Goal: Transaction & Acquisition: Purchase product/service

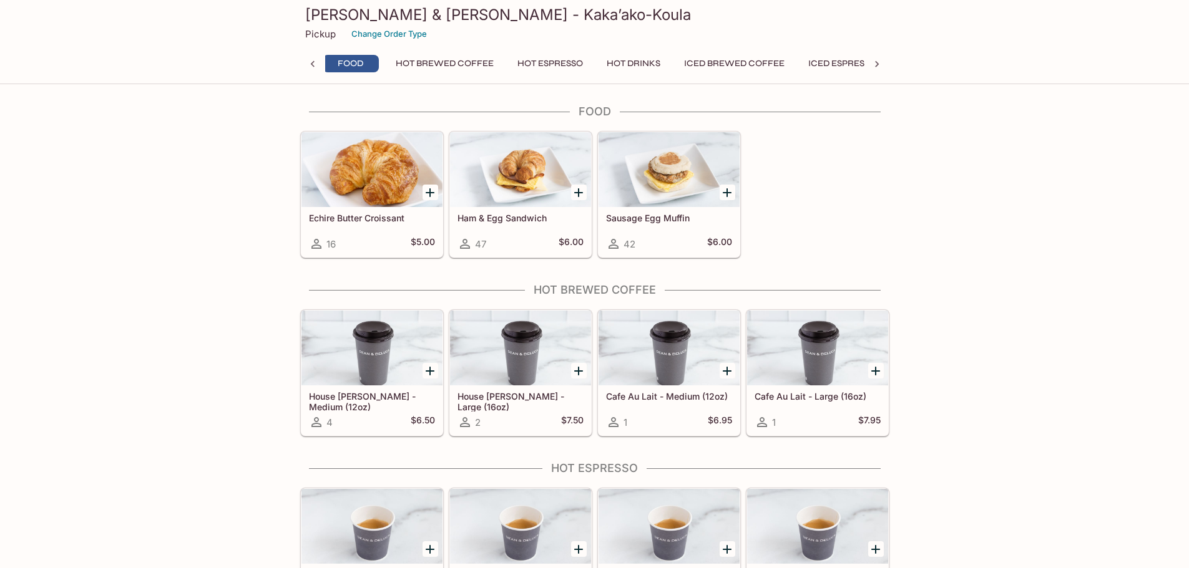
scroll to position [0, 5]
click at [578, 197] on icon "Add Ham & Egg Sandwich" at bounding box center [578, 192] width 15 height 15
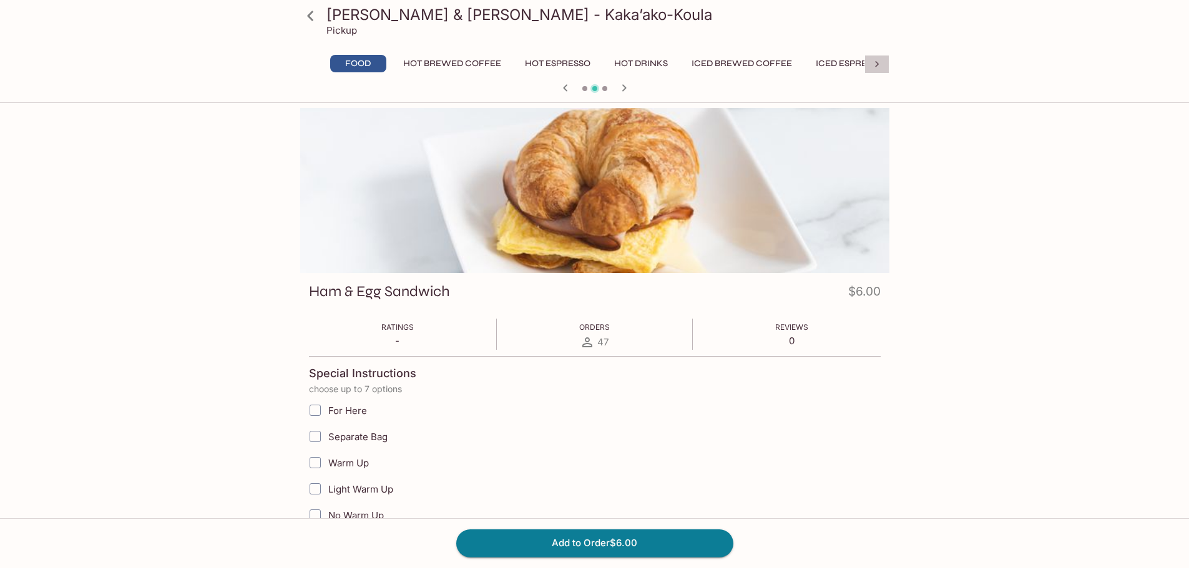
click at [876, 65] on icon at bounding box center [876, 64] width 12 height 12
click at [774, 63] on button "Cold Drinks" at bounding box center [761, 63] width 74 height 17
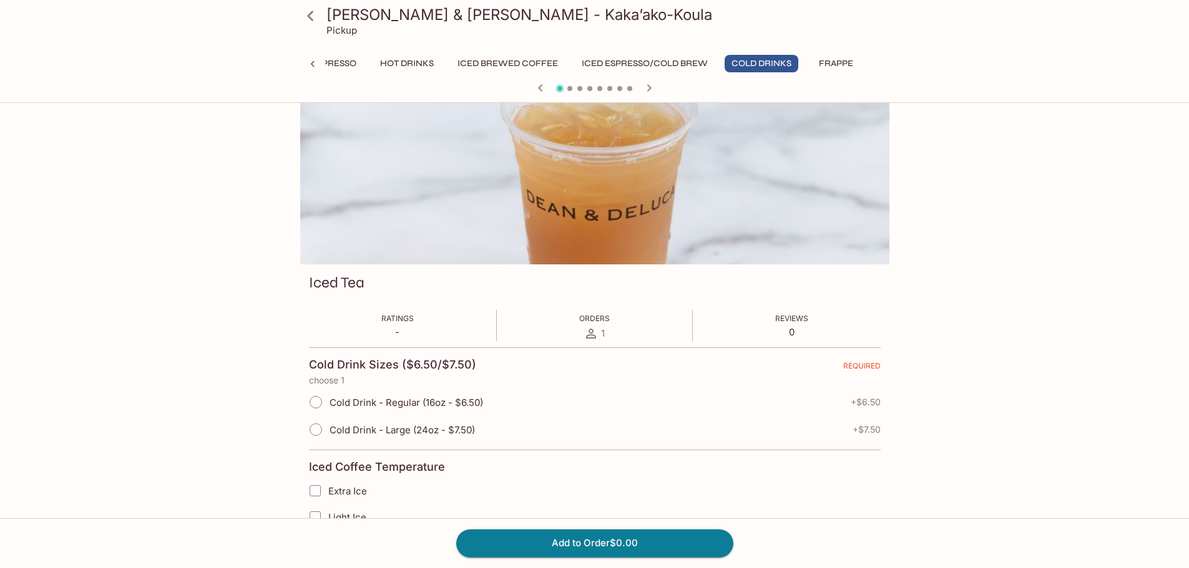
scroll to position [0, 0]
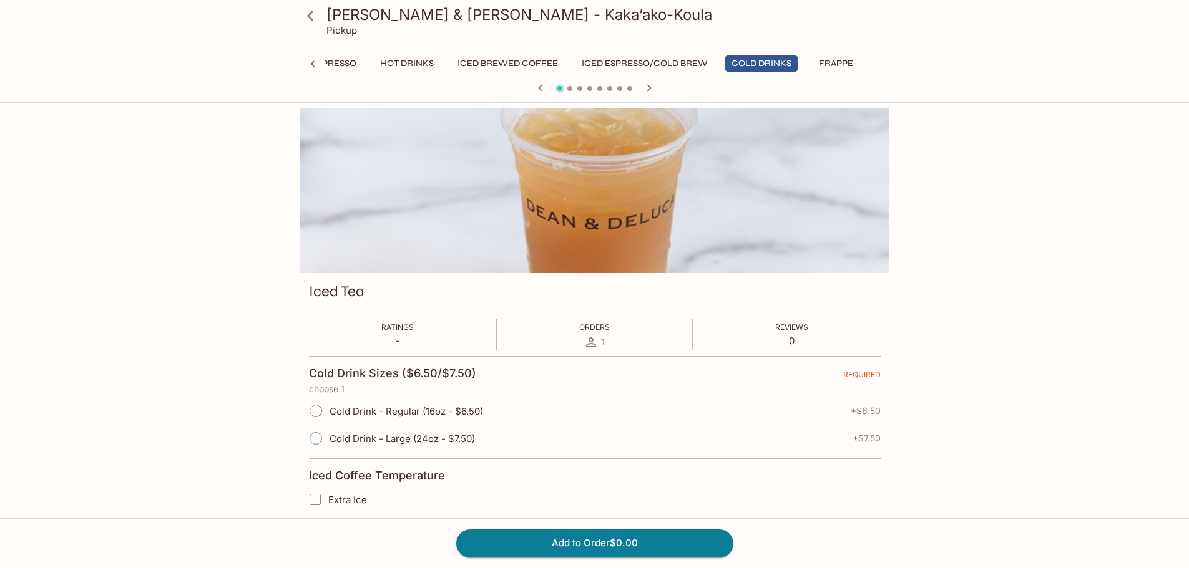
click at [331, 67] on button "Hot Espresso" at bounding box center [323, 63] width 79 height 17
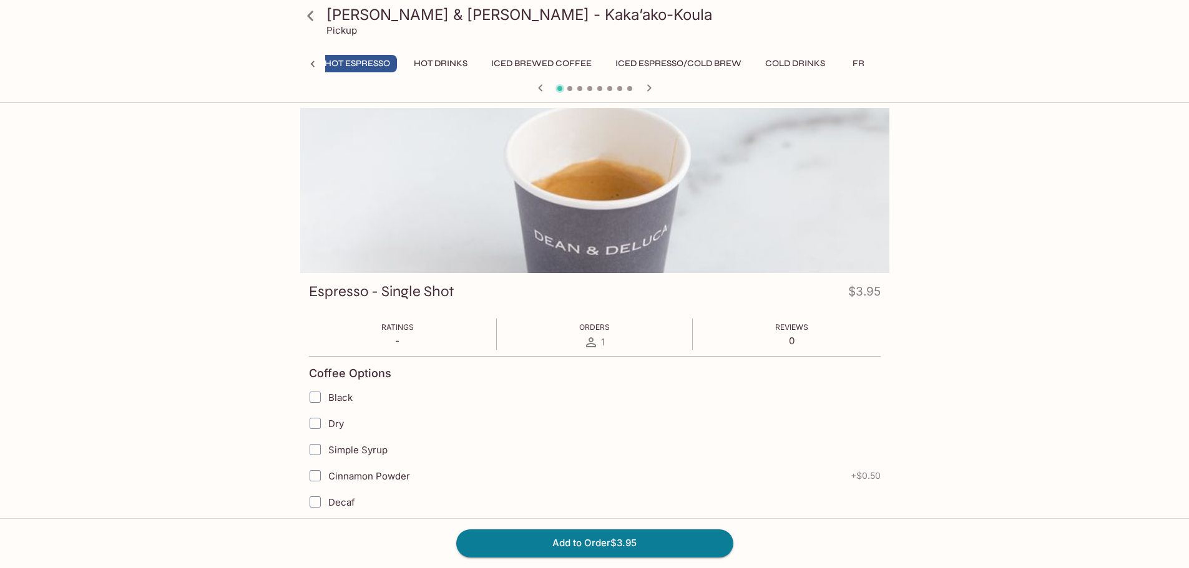
click at [314, 70] on icon at bounding box center [312, 64] width 12 height 12
click at [341, 63] on button "Food" at bounding box center [358, 63] width 56 height 17
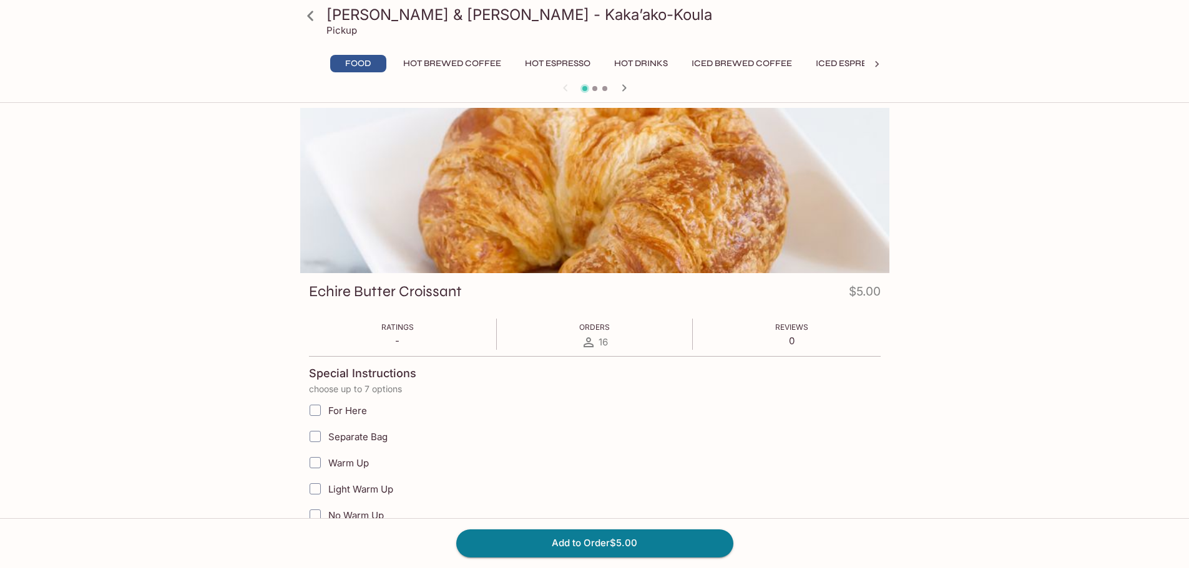
click at [324, 22] on link at bounding box center [310, 15] width 31 height 31
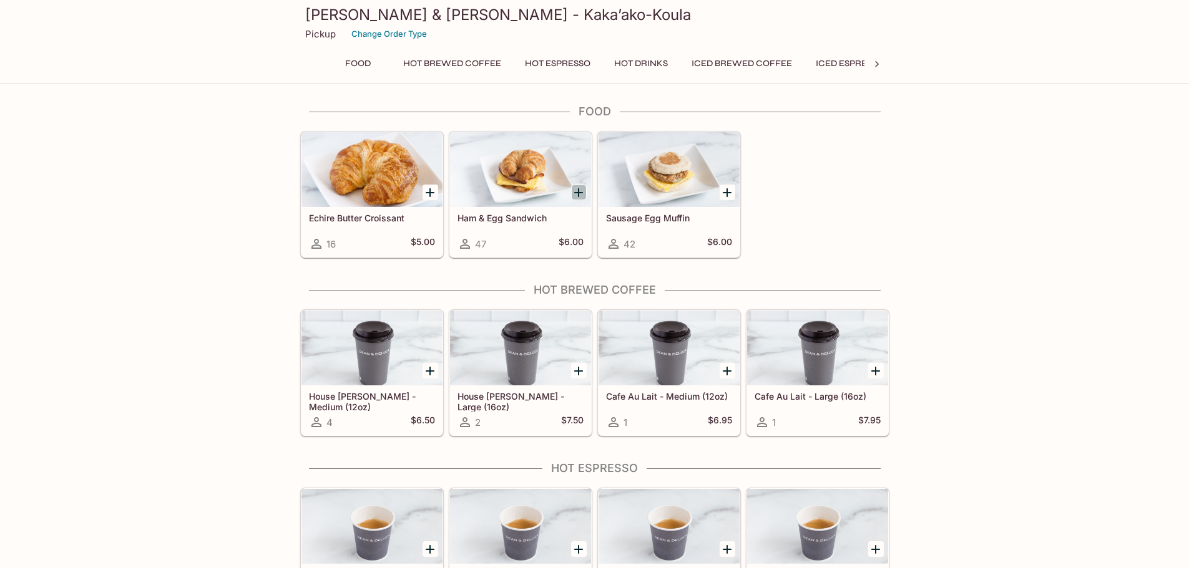
click at [580, 195] on icon "Add Ham & Egg Sandwich" at bounding box center [578, 192] width 15 height 15
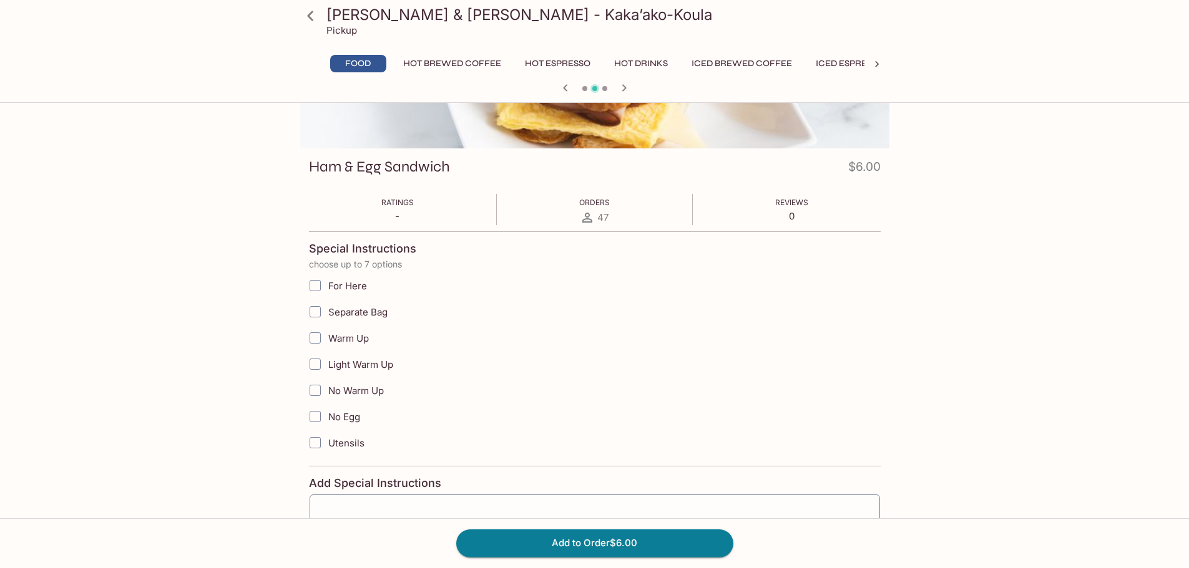
scroll to position [187, 0]
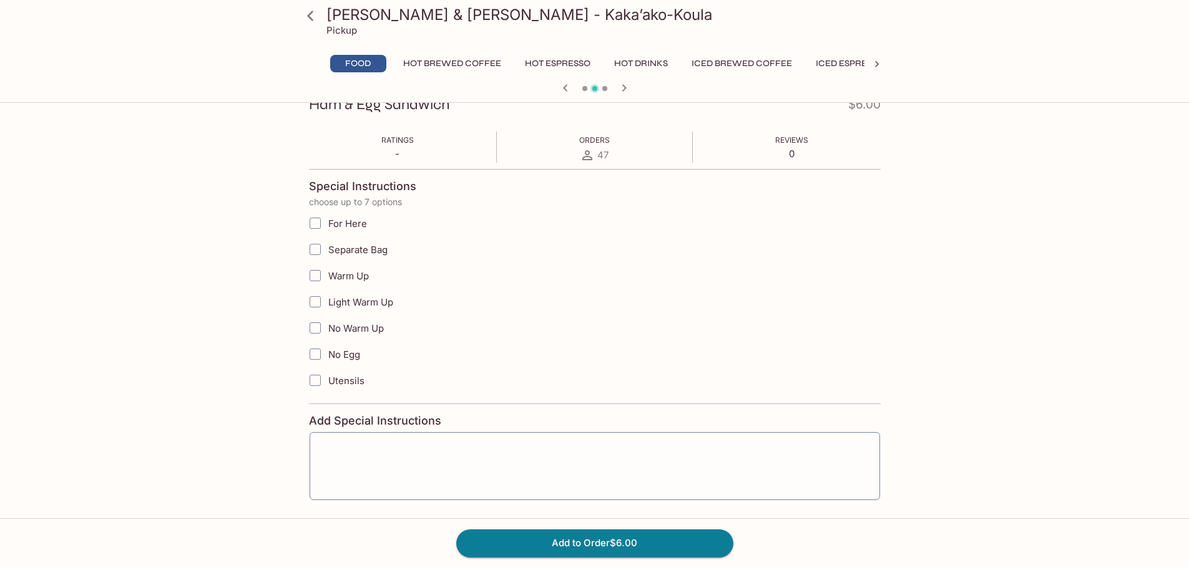
click at [314, 296] on input "Light Warm Up" at bounding box center [315, 302] width 25 height 25
checkbox input "true"
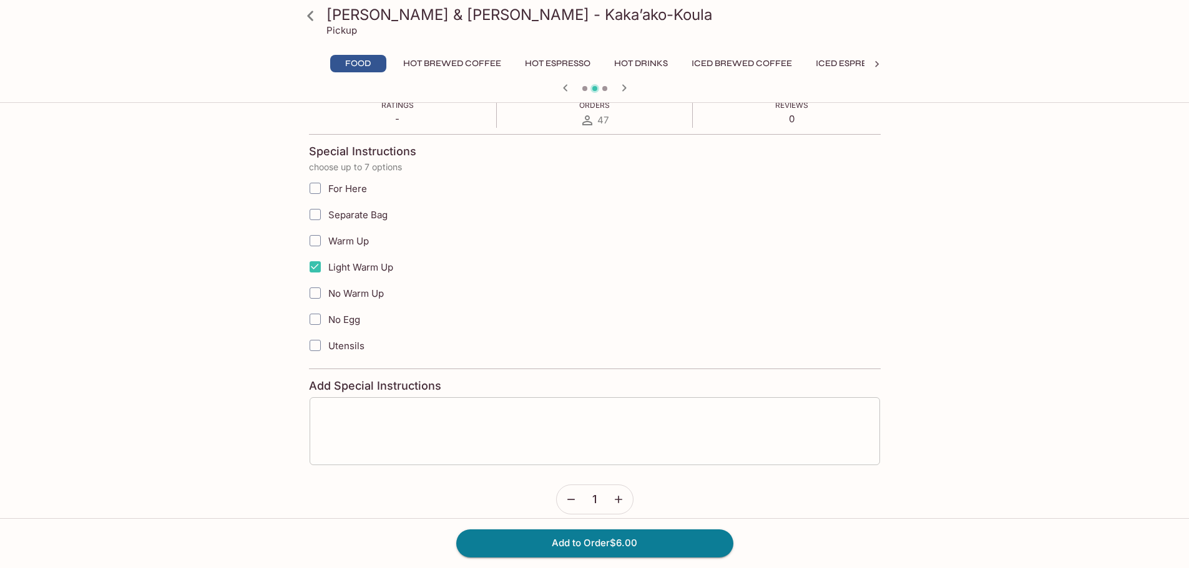
scroll to position [236, 0]
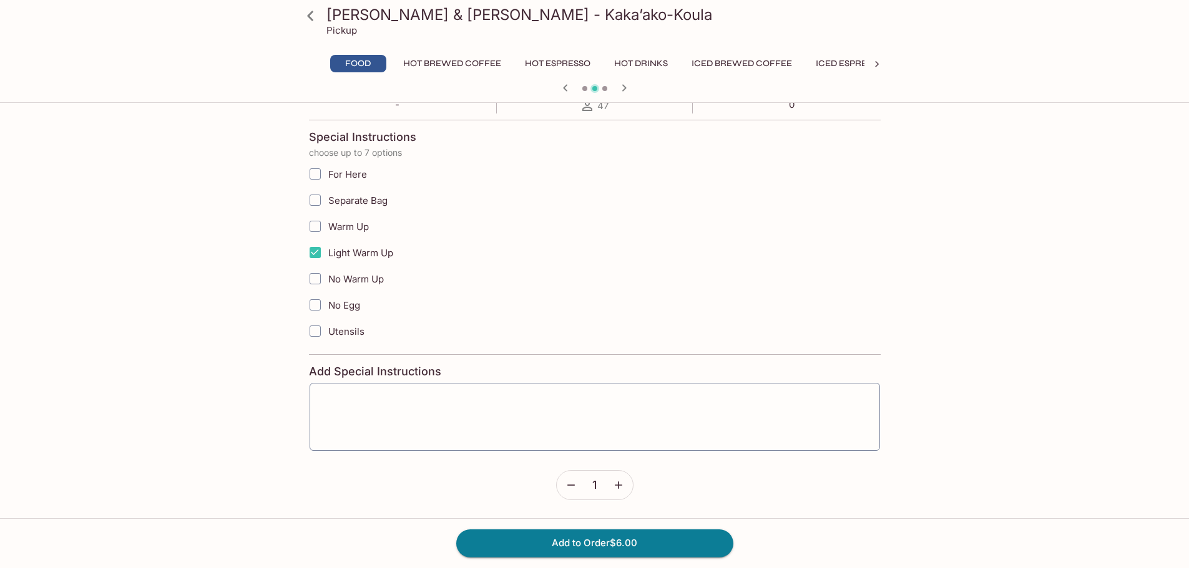
click at [611, 479] on button "button" at bounding box center [618, 485] width 29 height 29
click at [675, 543] on button "Add to Order $12.00" at bounding box center [594, 543] width 277 height 27
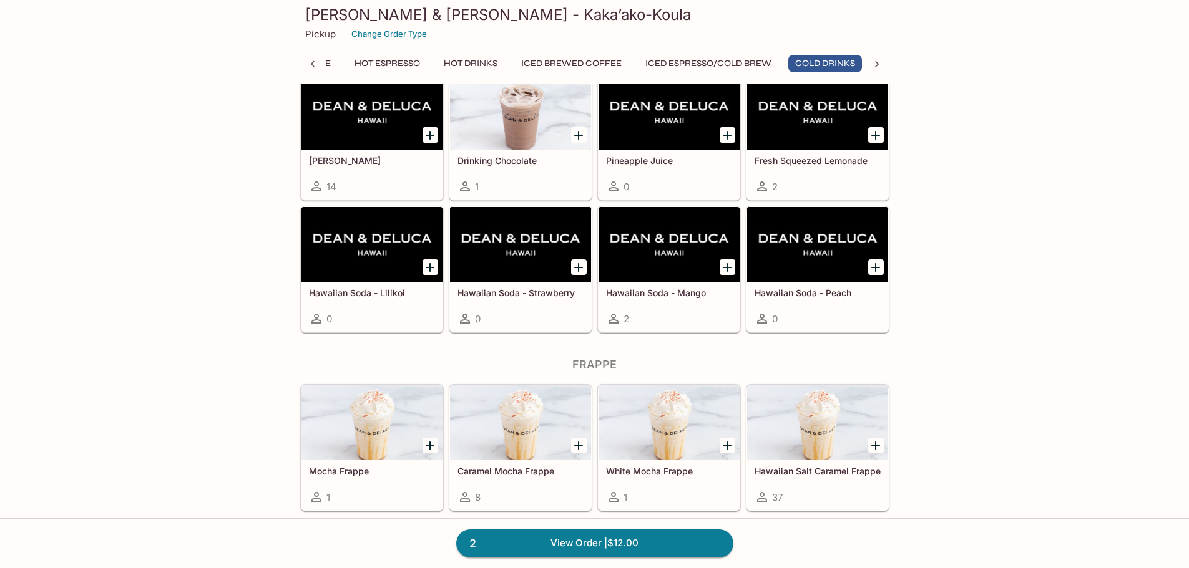
scroll to position [2324, 0]
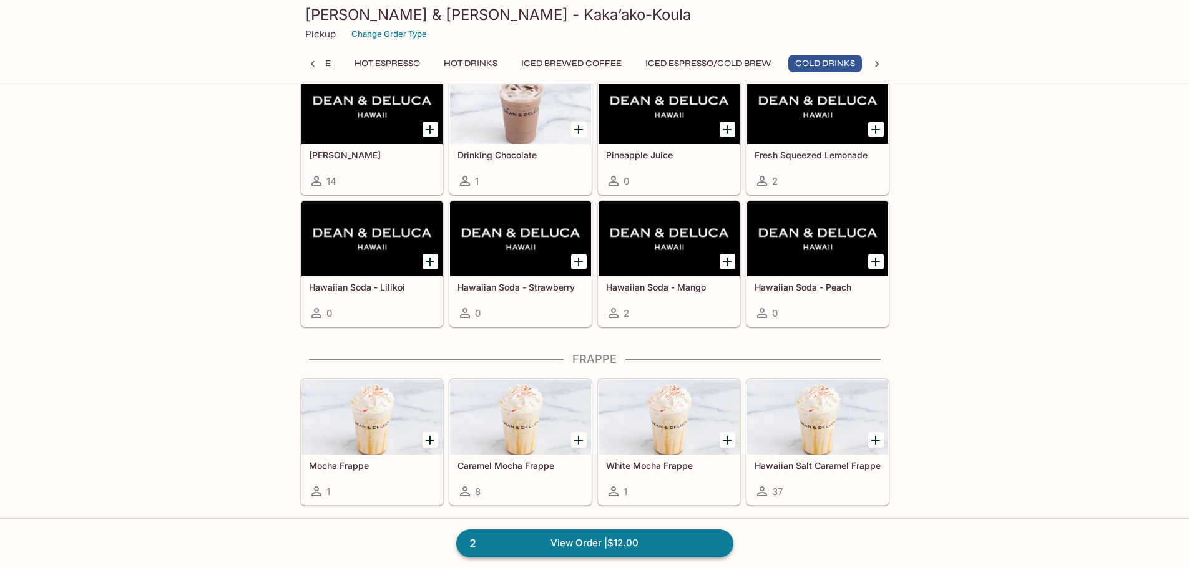
click at [670, 538] on link "2 View Order | $12.00" at bounding box center [594, 543] width 277 height 27
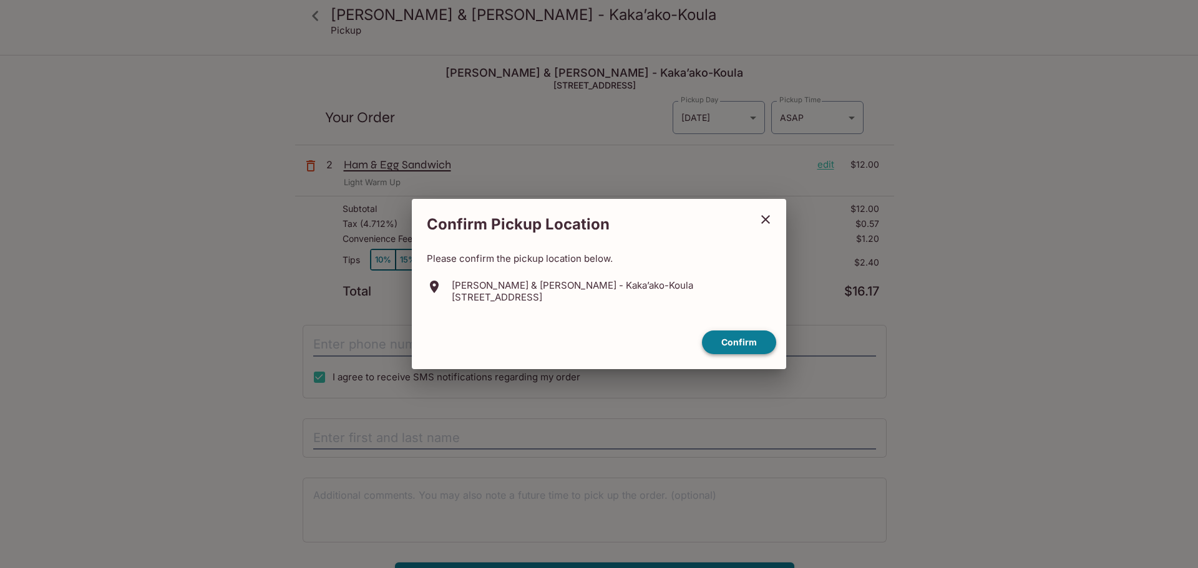
click at [759, 344] on button "Confirm" at bounding box center [739, 343] width 74 height 24
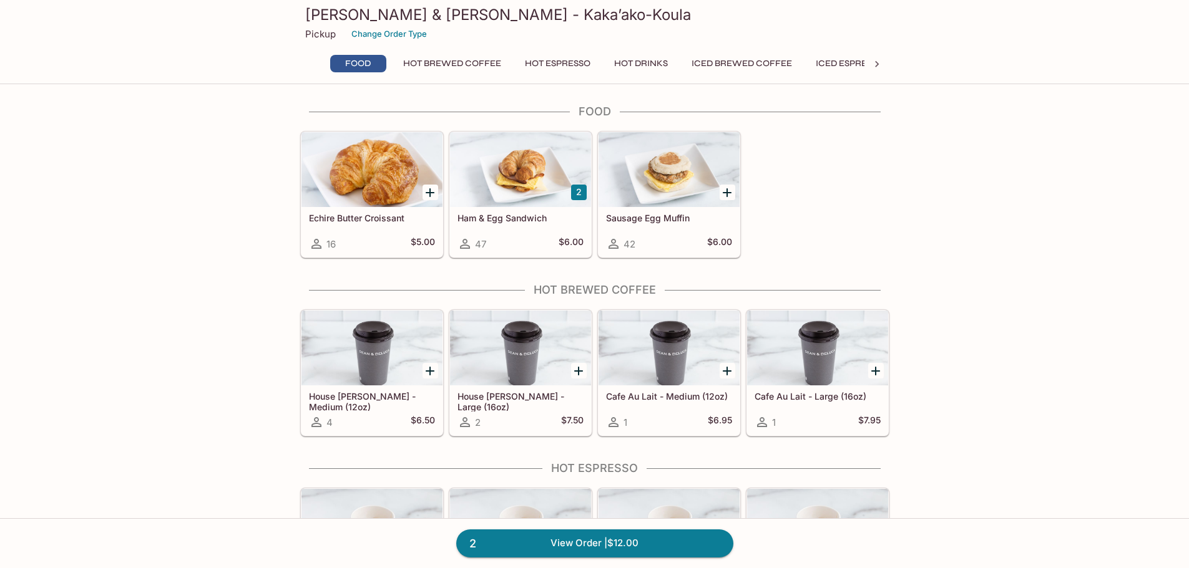
click at [563, 220] on h5 "Ham & Egg Sandwich" at bounding box center [520, 218] width 126 height 11
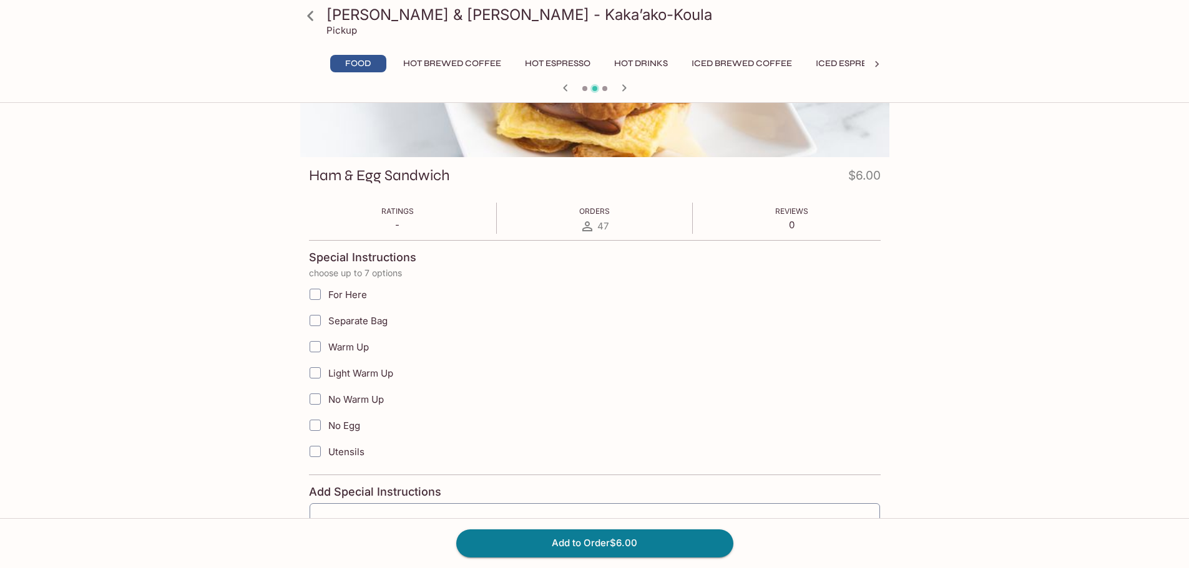
scroll to position [236, 0]
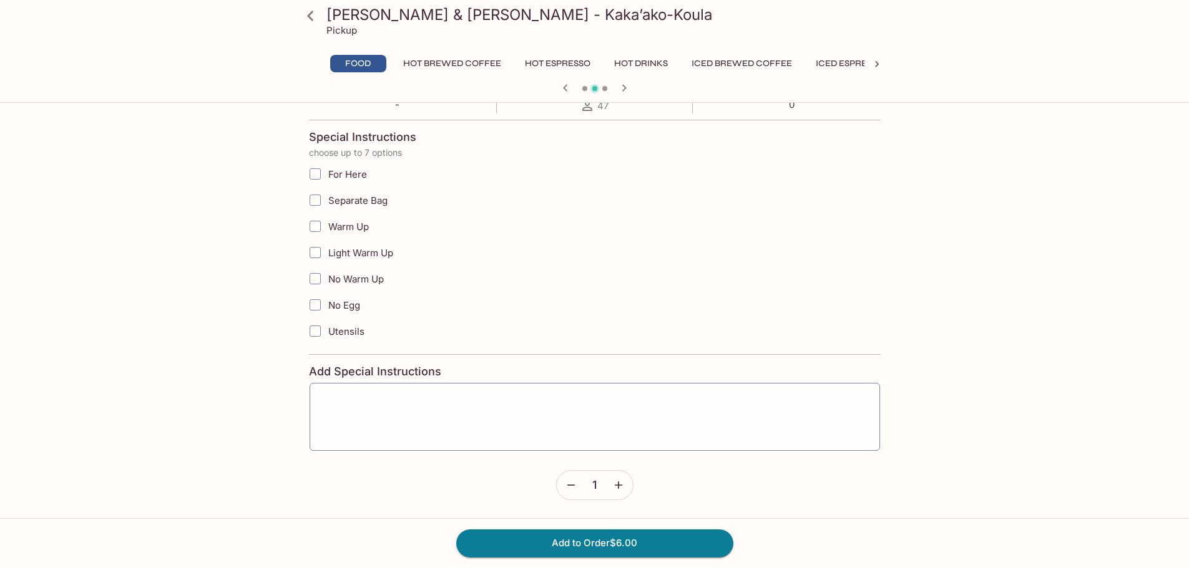
click at [618, 479] on icon "button" at bounding box center [618, 485] width 12 height 12
click at [605, 544] on button "Add to Order $12.00" at bounding box center [594, 543] width 277 height 27
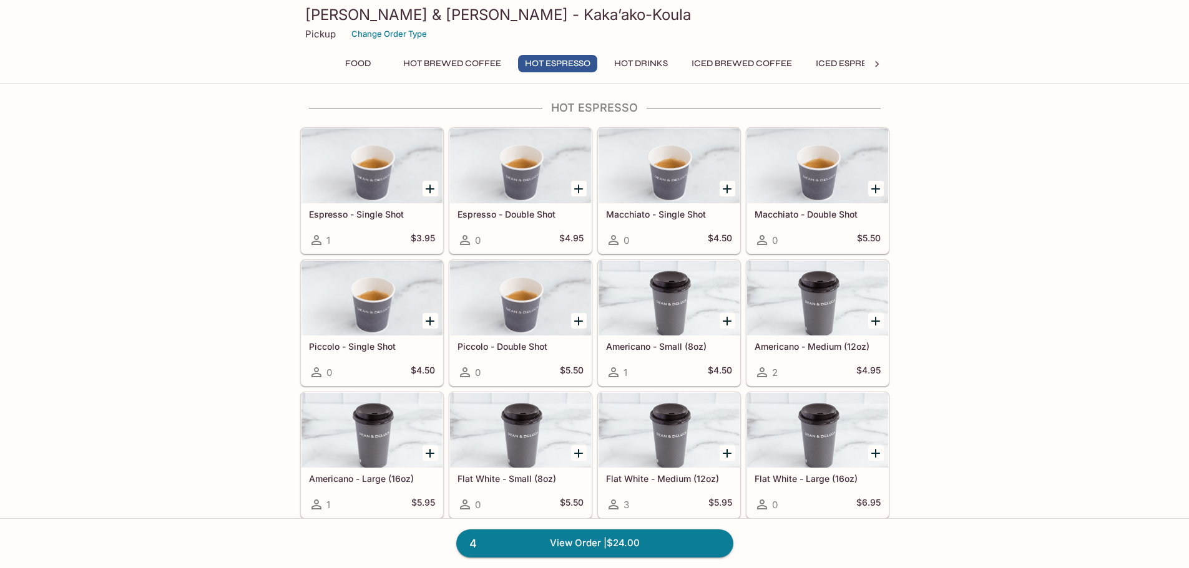
scroll to position [562, 0]
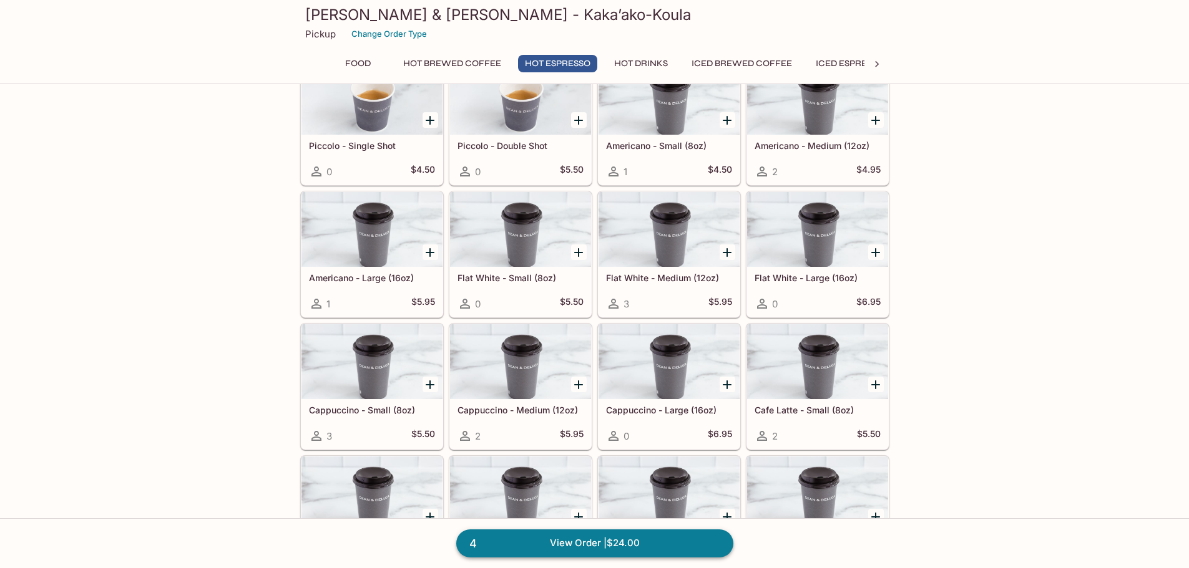
click at [701, 538] on link "4 View Order | $24.00" at bounding box center [594, 543] width 277 height 27
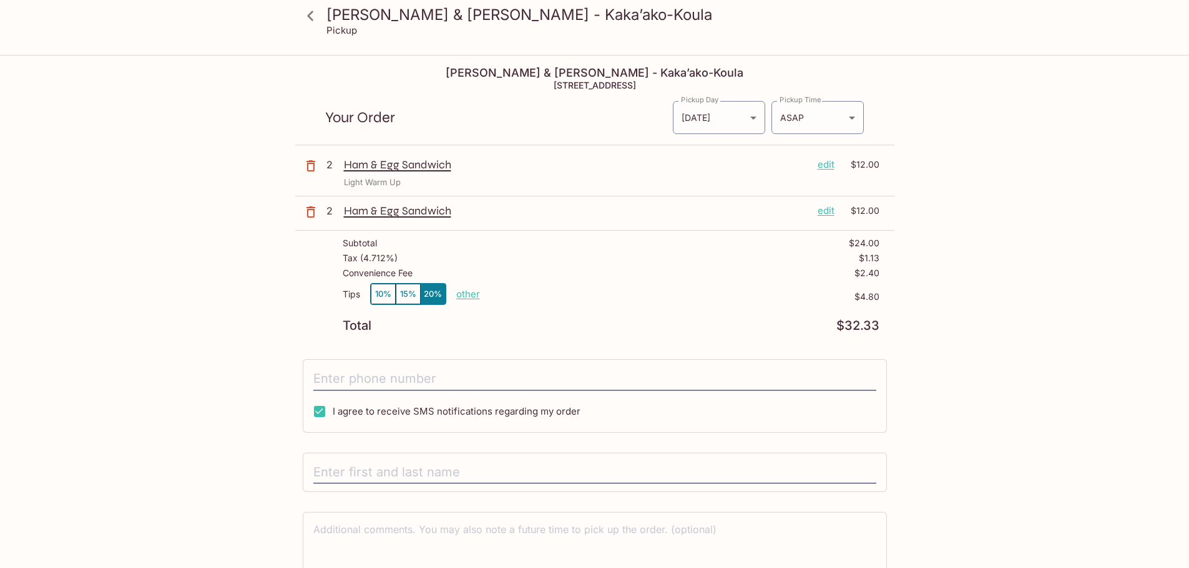
click at [827, 208] on p "edit" at bounding box center [825, 211] width 17 height 14
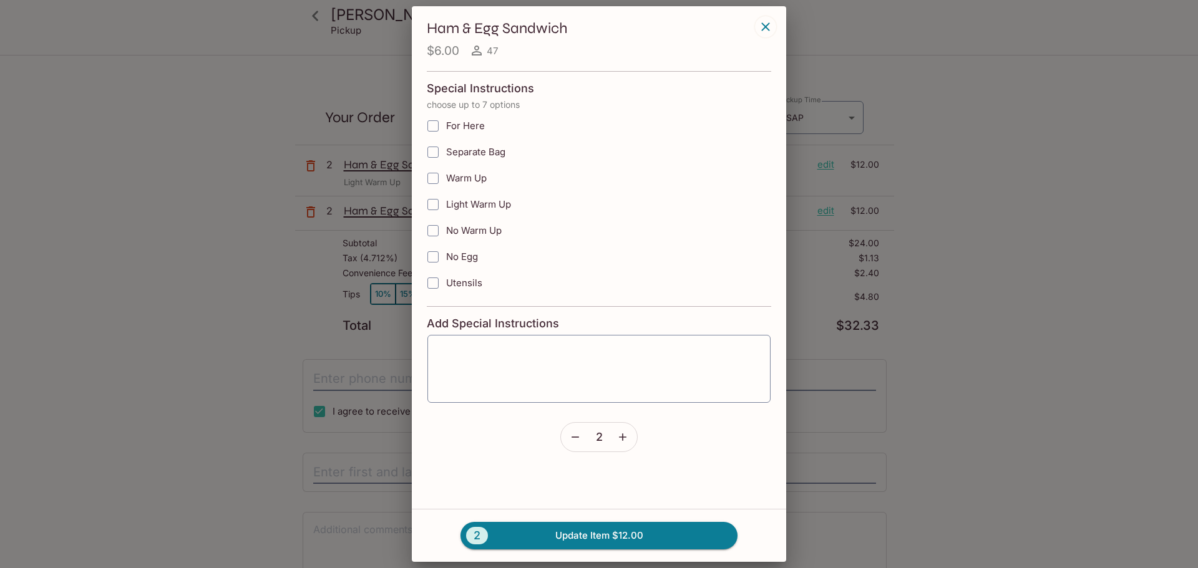
click at [433, 202] on input "Light Warm Up" at bounding box center [433, 204] width 25 height 25
checkbox input "true"
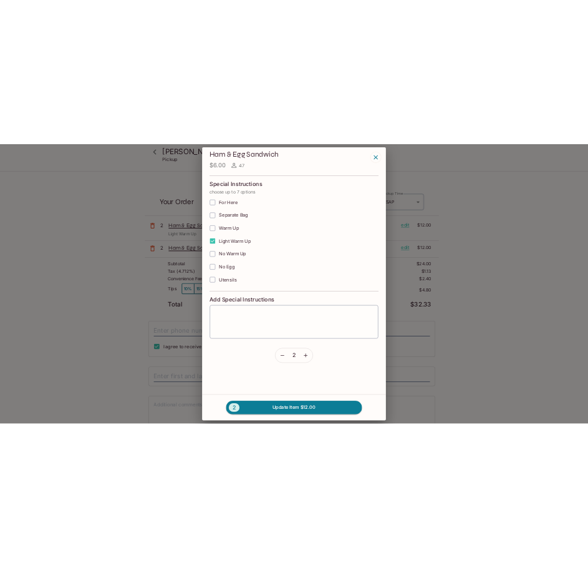
scroll to position [12, 0]
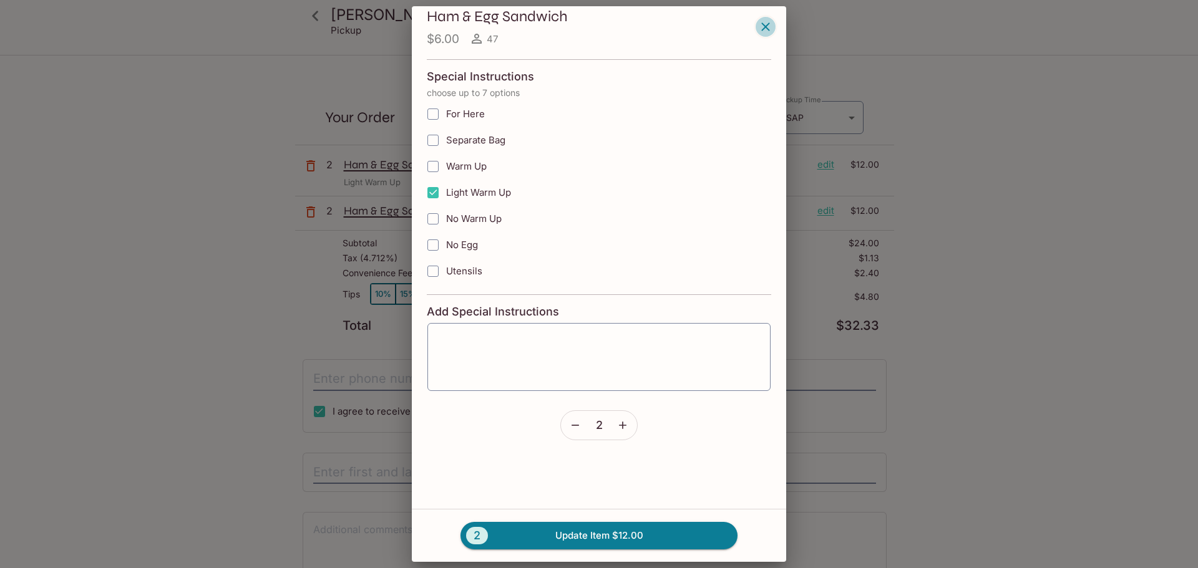
click at [761, 23] on icon "button" at bounding box center [765, 26] width 15 height 15
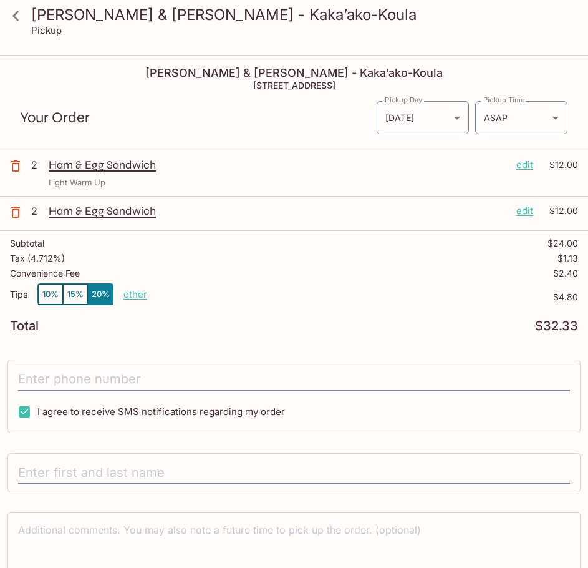
click at [13, 208] on icon "button" at bounding box center [15, 212] width 9 height 11
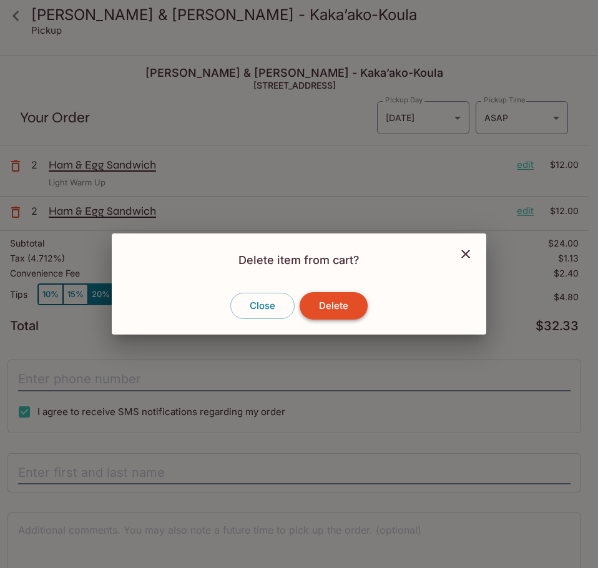
click at [325, 302] on button "Delete" at bounding box center [334, 305] width 68 height 27
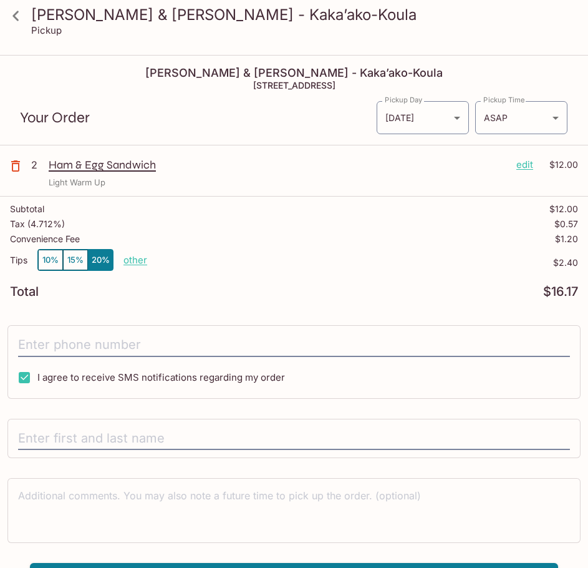
click at [349, 288] on div "Total $16.17" at bounding box center [294, 292] width 568 height 12
click at [198, 199] on div "Subtotal $12.00 Tax ( 4.712% ) $0.57 Convenience Fee $1.20 Tips 10% 15% 20% oth…" at bounding box center [294, 251] width 588 height 109
click at [208, 190] on div "2 Ham & Egg Sandwich edit $12.00 Light Warm Up" at bounding box center [294, 173] width 588 height 46
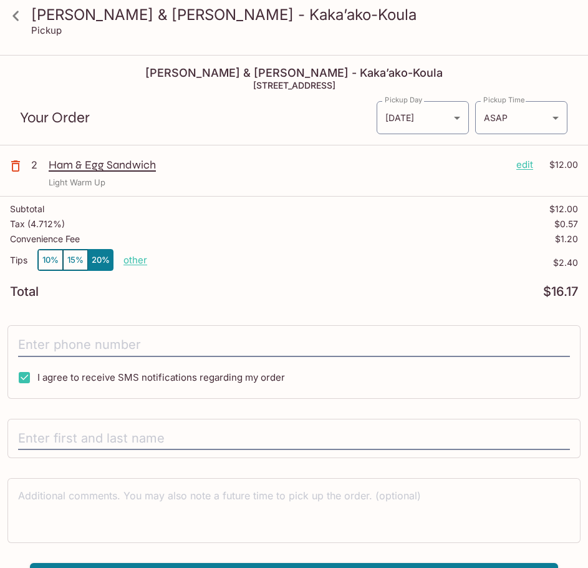
click at [199, 188] on div "Light Warm Up" at bounding box center [314, 183] width 530 height 12
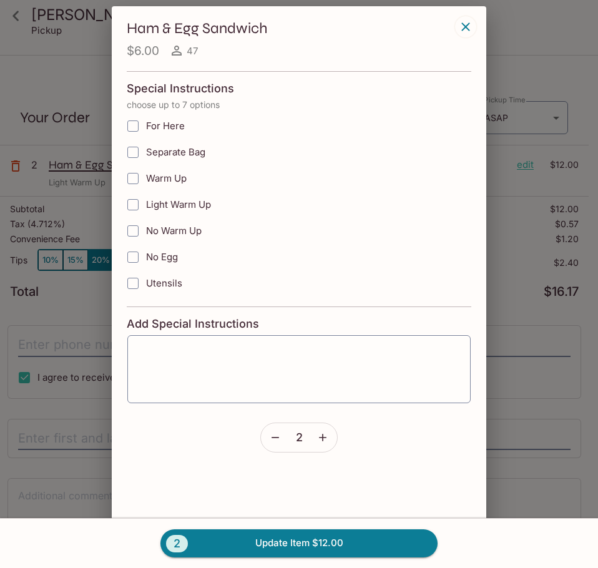
click at [470, 32] on icon "button" at bounding box center [465, 26] width 15 height 15
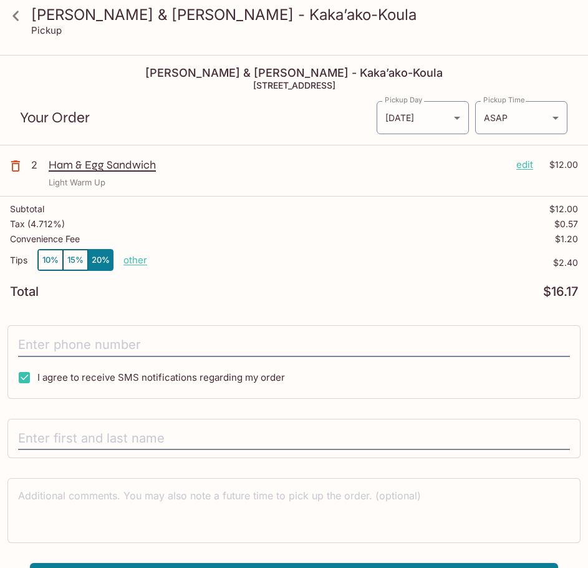
click at [301, 165] on p "Ham & Egg Sandwich" at bounding box center [278, 165] width 458 height 14
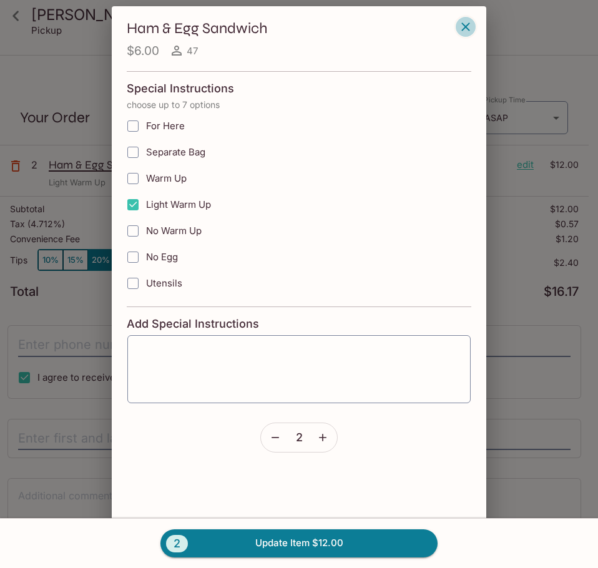
click at [463, 32] on icon "button" at bounding box center [465, 26] width 15 height 15
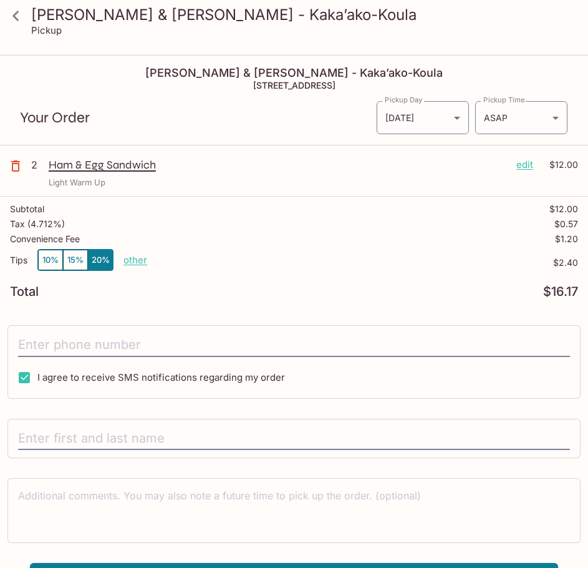
click at [382, 172] on p "Ham & Egg Sandwich" at bounding box center [278, 165] width 458 height 14
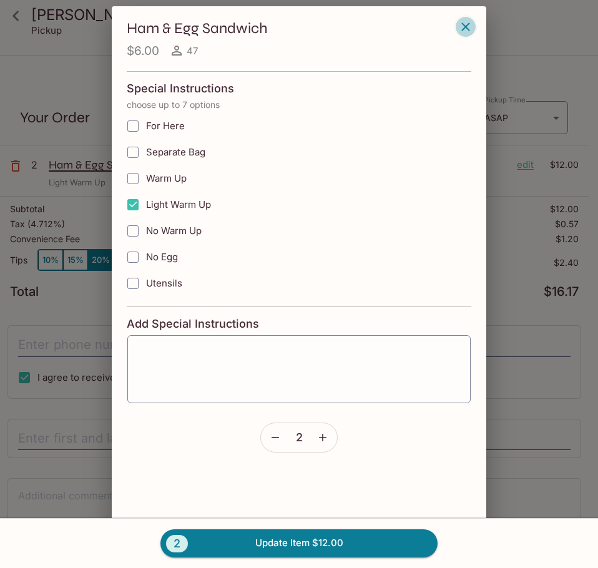
click at [472, 24] on icon "button" at bounding box center [465, 26] width 15 height 15
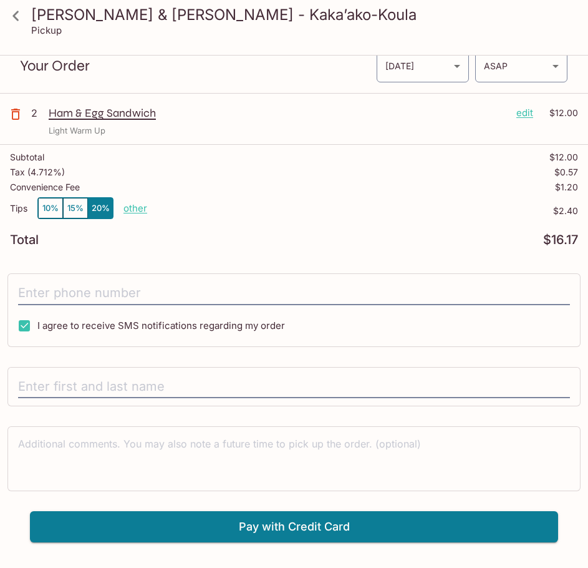
scroll to position [56, 0]
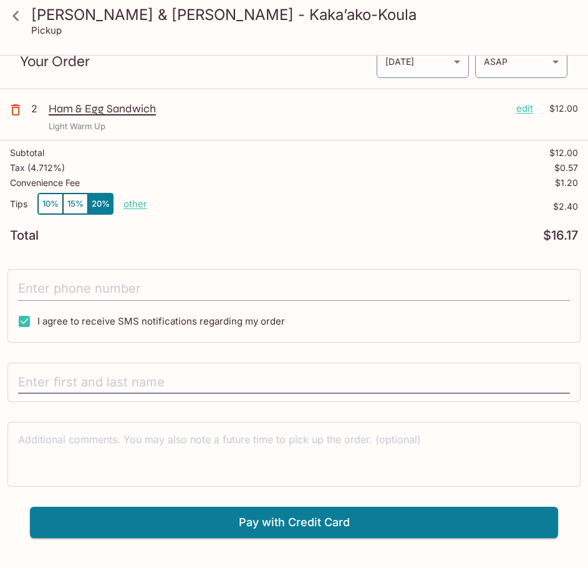
click at [58, 280] on input "tel" at bounding box center [294, 289] width 552 height 24
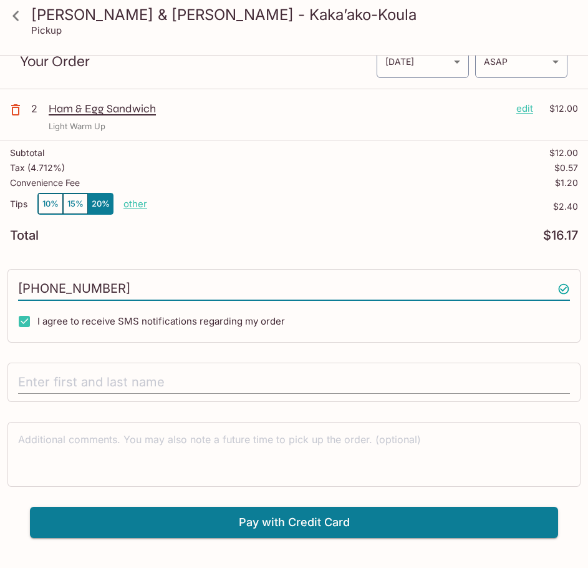
type input "[PHONE_NUMBER]"
click at [115, 378] on input "text" at bounding box center [294, 383] width 552 height 24
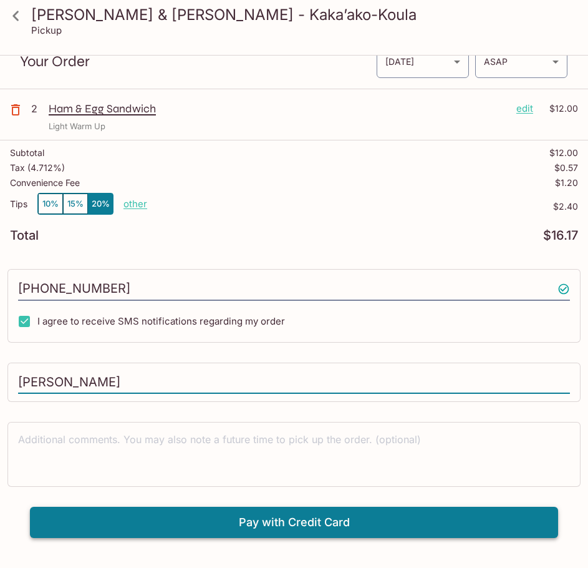
type input "[PERSON_NAME]"
click at [261, 522] on button "Pay with Credit Card" at bounding box center [294, 522] width 529 height 31
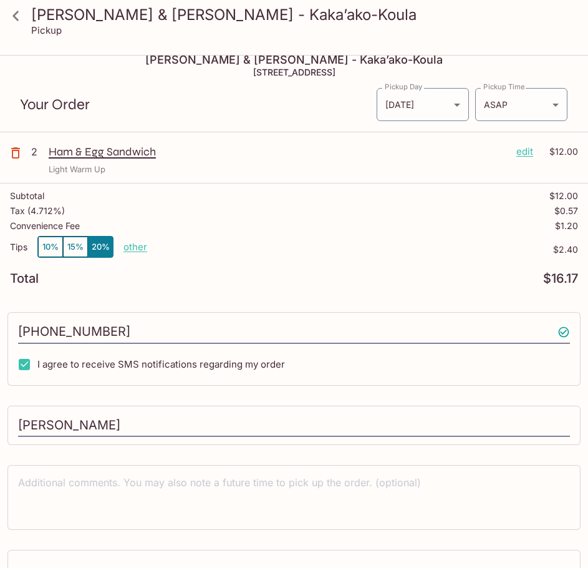
scroll to position [0, 0]
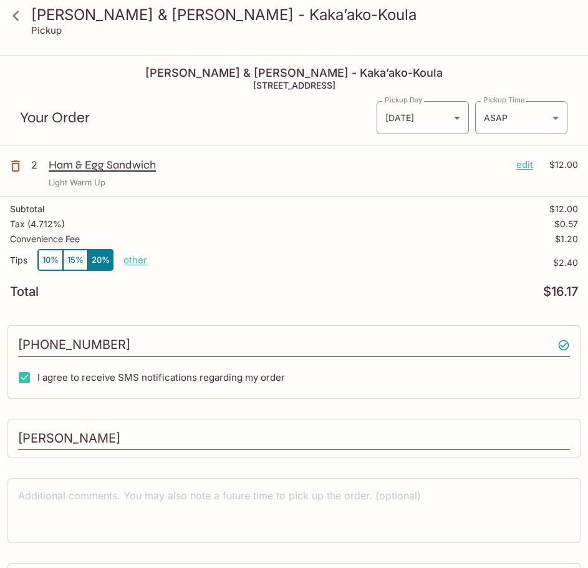
click at [12, 14] on icon at bounding box center [16, 16] width 22 height 22
